Goal: Subscribe to service/newsletter

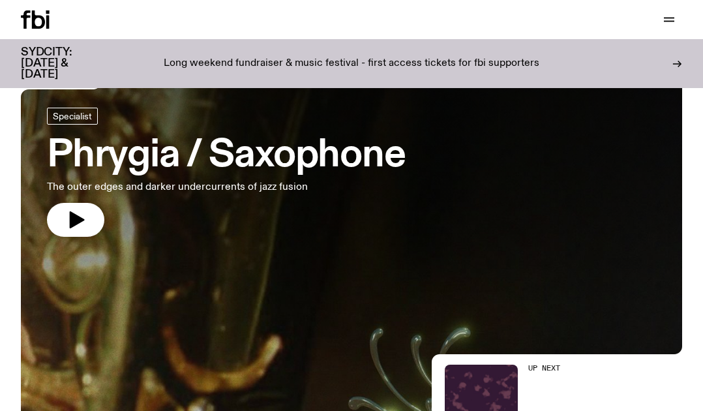
scroll to position [48, 0]
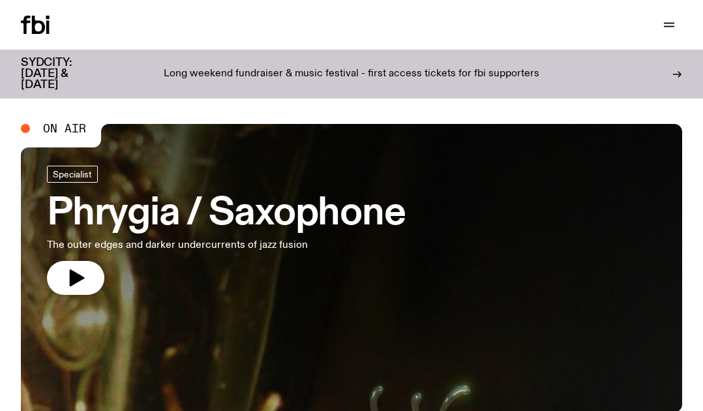
click at [122, 41] on div "Schedule Explore Read Volunteer Newsletter Support Us" at bounding box center [351, 25] width 703 height 50
click at [668, 28] on icon "button" at bounding box center [669, 25] width 16 height 16
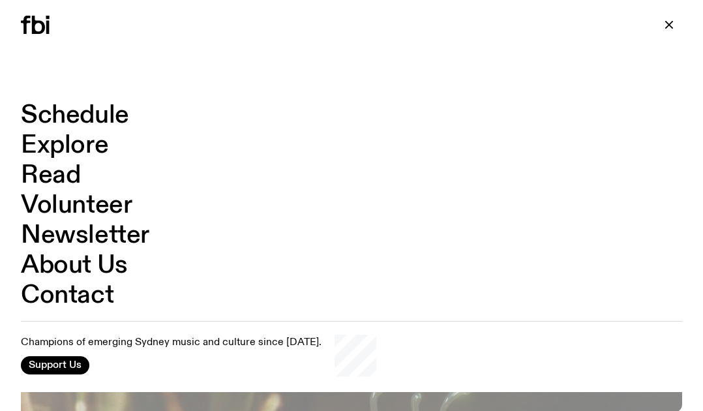
click at [83, 231] on link "Newsletter" at bounding box center [85, 235] width 128 height 25
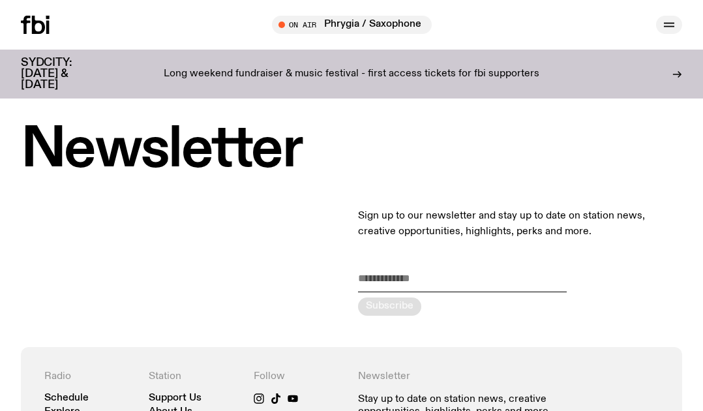
click at [668, 24] on icon "button" at bounding box center [669, 25] width 16 height 16
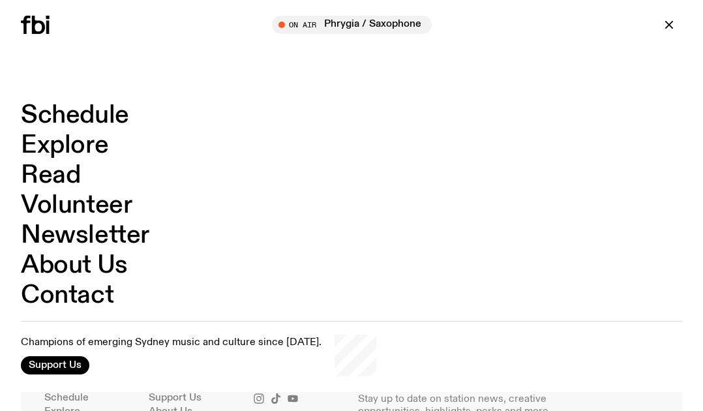
click at [49, 117] on link "Schedule" at bounding box center [75, 115] width 108 height 25
